Goal: Task Accomplishment & Management: Manage account settings

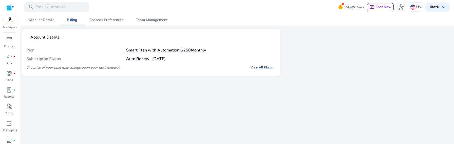
click at [259, 67] on link "View All Plans" at bounding box center [261, 67] width 30 height 9
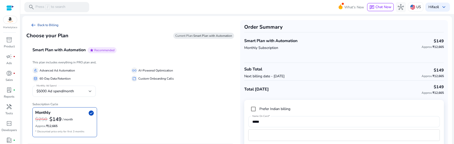
click at [31, 24] on span "arrow_left_alt" at bounding box center [33, 25] width 6 height 6
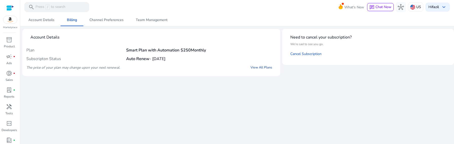
click at [259, 65] on link "View All Plans" at bounding box center [261, 67] width 30 height 9
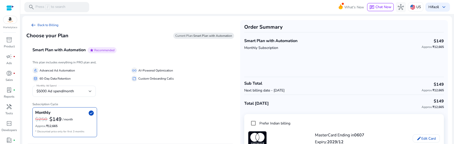
click at [212, 15] on div "We are getting things ready for you... arrow_left_alt Back to Billing Choose yo…" at bounding box center [236, 92] width 429 height 156
